Goal: Task Accomplishment & Management: Complete application form

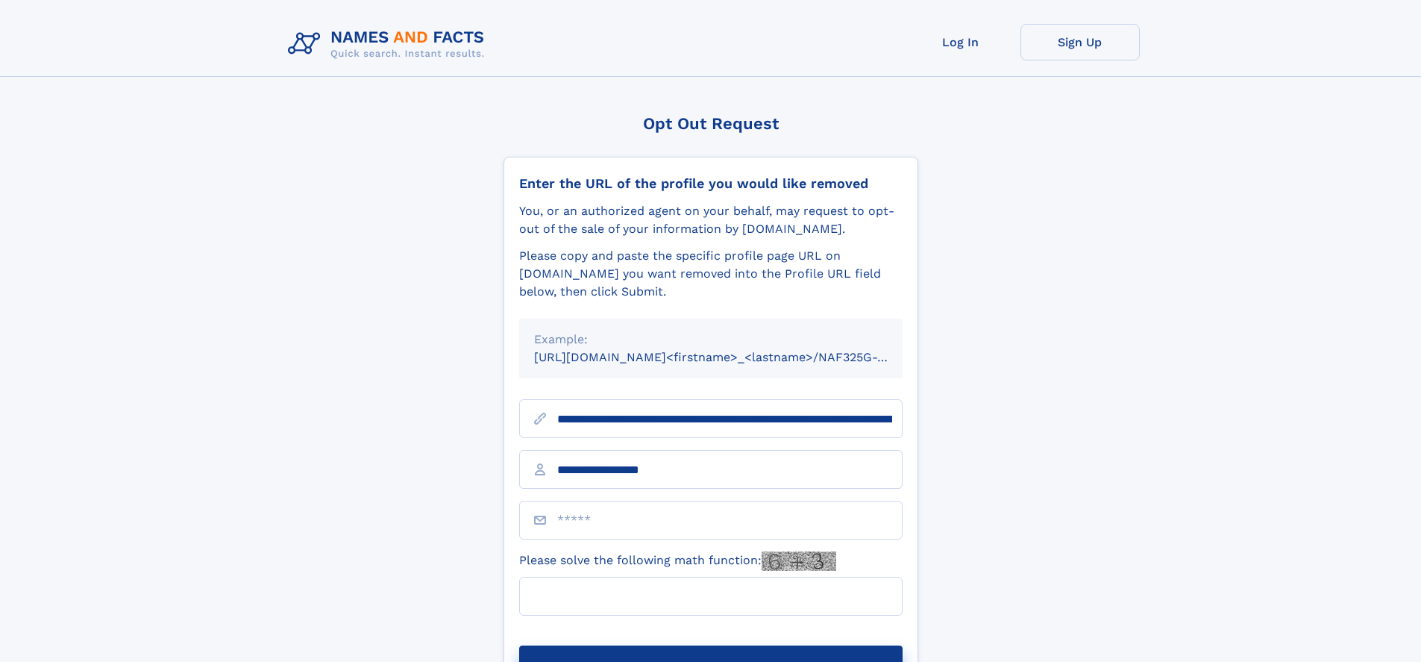
type input "**********"
type input "***"
click at [710, 645] on button "Submit Opt Out Request" at bounding box center [710, 669] width 383 height 48
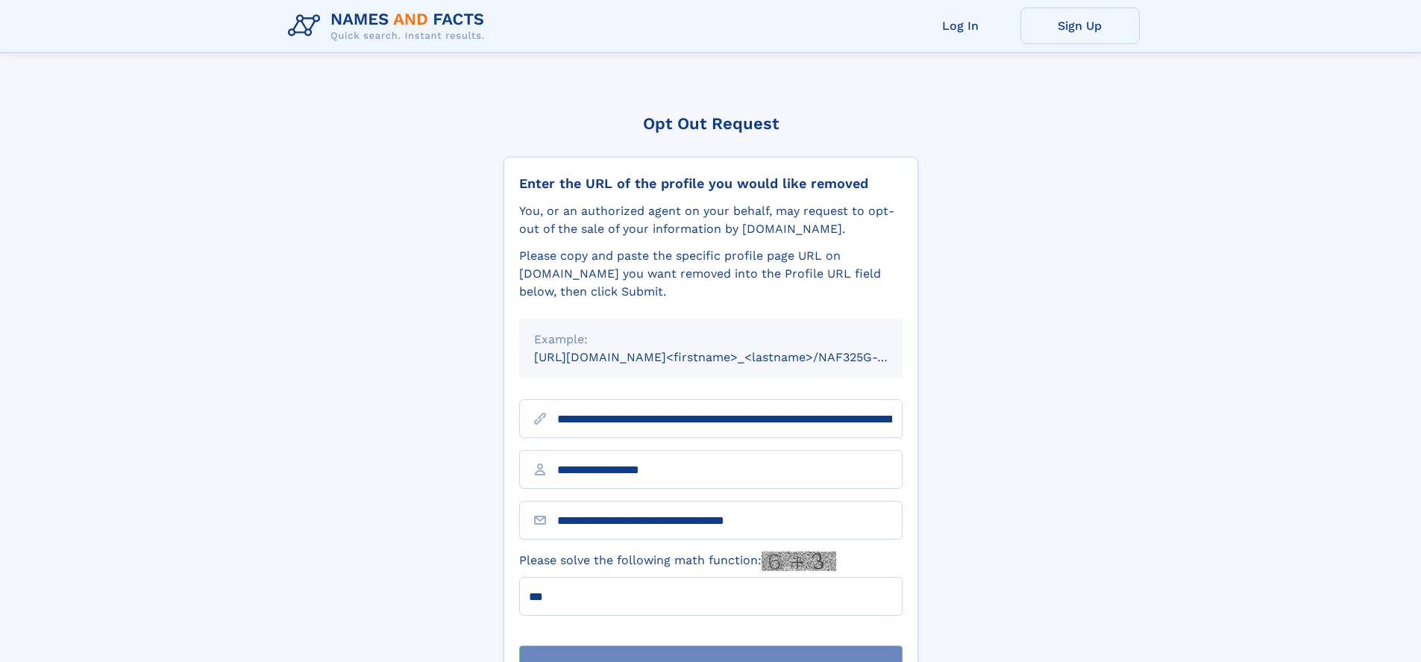
scroll to position [48, 0]
